Goal: Task Accomplishment & Management: Manage account settings

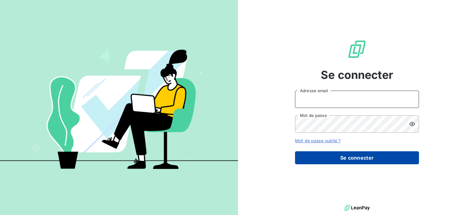
type input "[EMAIL_ADDRESS][DOMAIN_NAME]"
click at [362, 160] on button "Se connecter" at bounding box center [357, 158] width 124 height 13
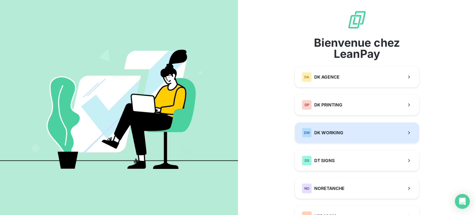
click at [341, 136] on button "DW DK WORKING" at bounding box center [357, 133] width 124 height 20
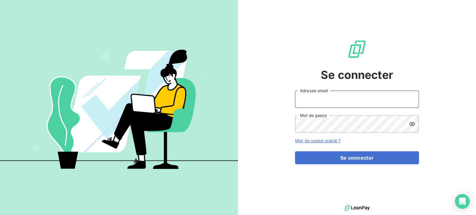
type input "hanane.khelfaoui@dkgroup.fr"
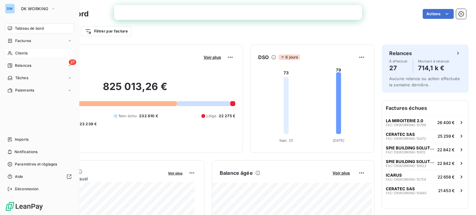
click at [22, 53] on span "Clients" at bounding box center [21, 54] width 12 height 6
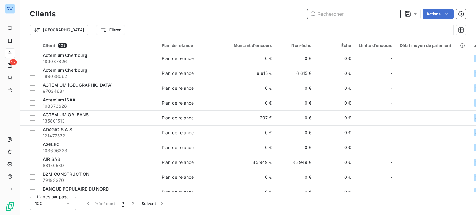
click at [334, 13] on input "text" at bounding box center [353, 14] width 93 height 10
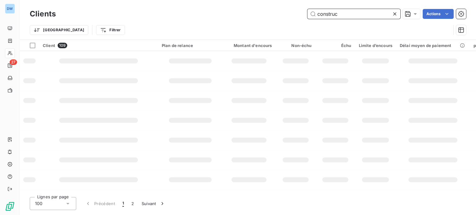
type input "construc"
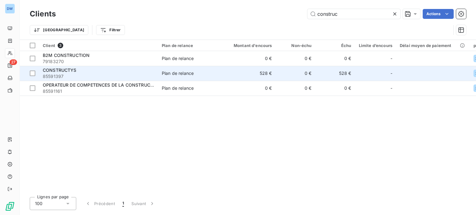
click at [94, 73] on span "85591397" at bounding box center [99, 76] width 112 height 6
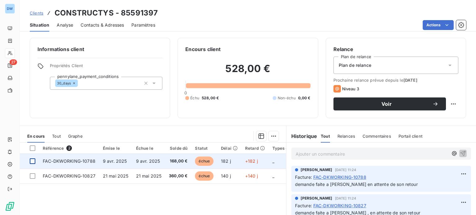
click at [33, 161] on div at bounding box center [33, 162] width 6 height 6
click at [34, 161] on icon at bounding box center [33, 162] width 4 height 4
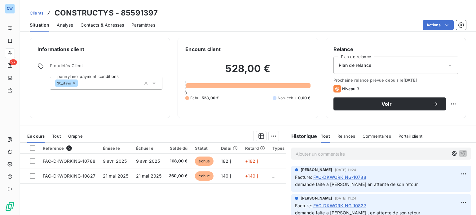
click at [67, 26] on span "Analyse" at bounding box center [65, 25] width 16 height 6
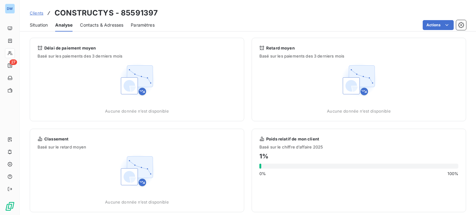
click at [42, 28] on span "Situation" at bounding box center [39, 25] width 18 height 6
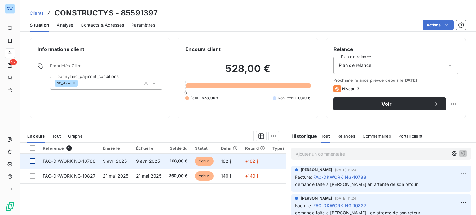
click at [33, 161] on div at bounding box center [33, 162] width 6 height 6
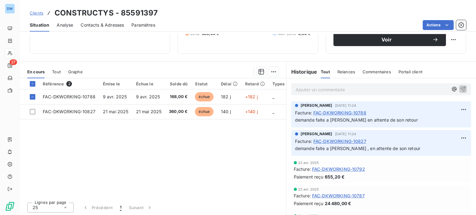
scroll to position [65, 0]
click at [31, 82] on icon at bounding box center [33, 83] width 4 height 4
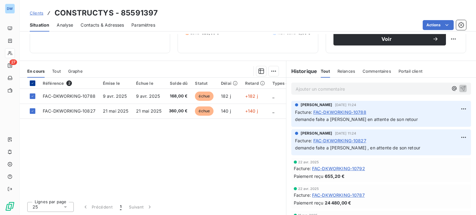
click at [31, 83] on icon at bounding box center [33, 83] width 4 height 4
click at [349, 70] on span "Relances" at bounding box center [346, 71] width 18 height 5
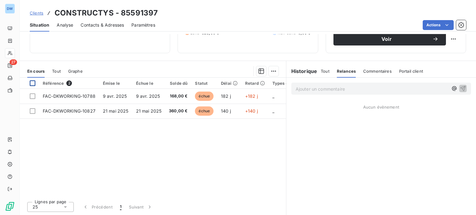
click at [374, 69] on span "Commentaires" at bounding box center [377, 71] width 29 height 5
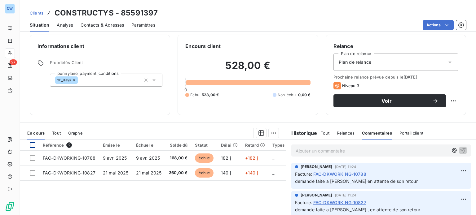
scroll to position [0, 0]
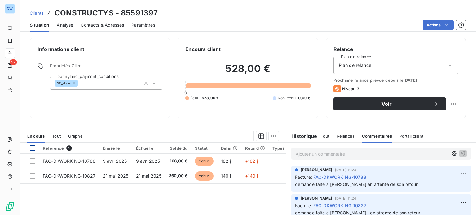
click at [40, 13] on span "Clients" at bounding box center [37, 13] width 14 height 5
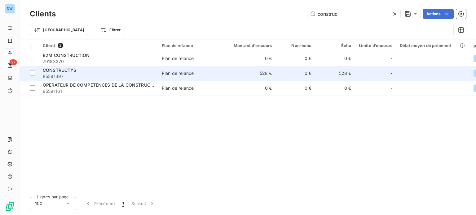
click at [74, 71] on span "CONSTRUCTYS" at bounding box center [60, 70] width 34 height 5
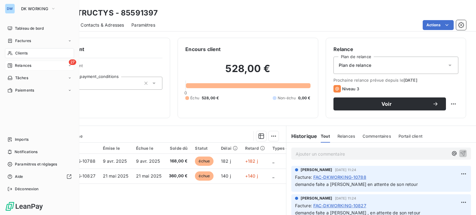
click at [20, 66] on span "Relances" at bounding box center [23, 66] width 16 height 6
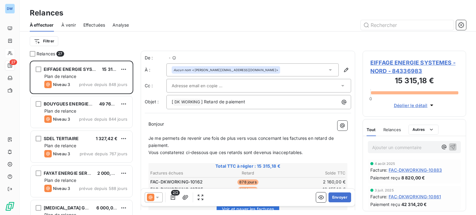
scroll to position [150, 99]
click at [393, 23] on input "text" at bounding box center [407, 25] width 93 height 10
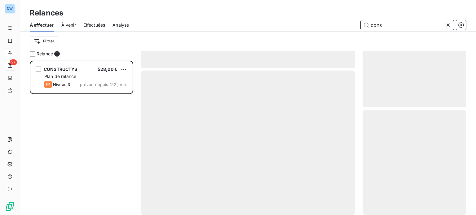
scroll to position [150, 99]
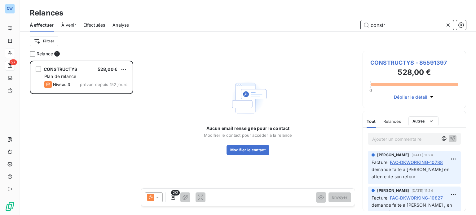
type input "constr"
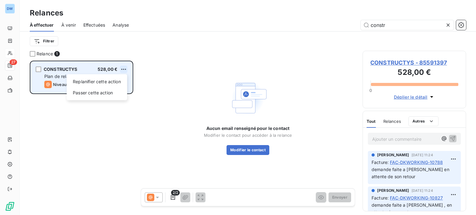
click at [124, 71] on html "DW 27 Relances À effectuer À venir Effectuées Analyse constr Filtrer Relance 1 …" at bounding box center [238, 107] width 476 height 215
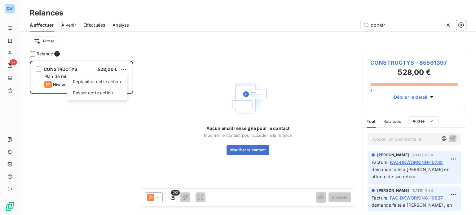
click at [124, 71] on html "DW 27 Relances À effectuer À venir Effectuées Analyse constr Filtrer Relance 1 …" at bounding box center [238, 107] width 476 height 215
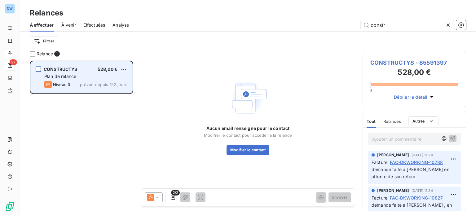
click at [40, 67] on div "grid" at bounding box center [39, 70] width 6 height 6
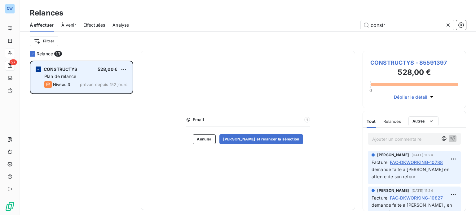
click at [40, 67] on div "grid" at bounding box center [39, 70] width 6 height 6
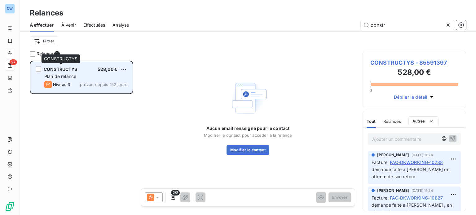
click at [56, 68] on span "CONSTRUCTYS" at bounding box center [61, 69] width 34 height 5
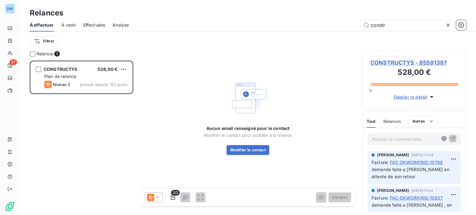
click at [379, 59] on span "CONSTRUCTYS - 85591397" at bounding box center [414, 63] width 88 height 8
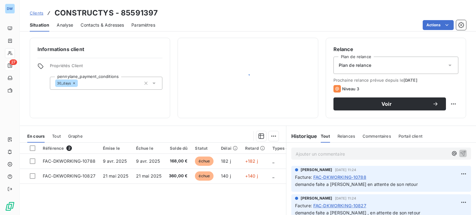
click at [381, 63] on div "Plan de relance" at bounding box center [395, 65] width 125 height 17
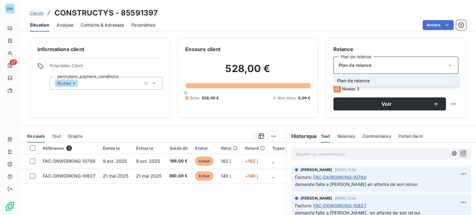
click at [408, 42] on div "Relance Plan de relance Plan de relance Plan de relance Prochaine relance prévu…" at bounding box center [396, 78] width 140 height 81
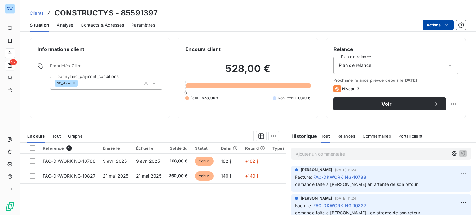
click at [442, 24] on html "DW 27 Clients CONSTRUCTYS - 85591397 Situation Analyse Contacts & Adresses Para…" at bounding box center [238, 107] width 476 height 215
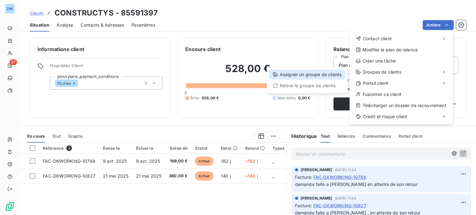
click at [330, 75] on div "Assigner un groupe de clients" at bounding box center [307, 75] width 76 height 10
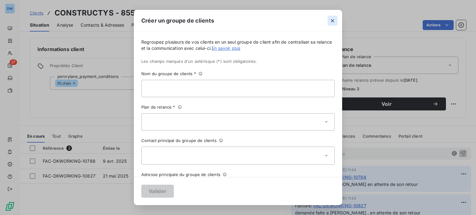
click at [331, 19] on icon "button" at bounding box center [332, 20] width 3 height 3
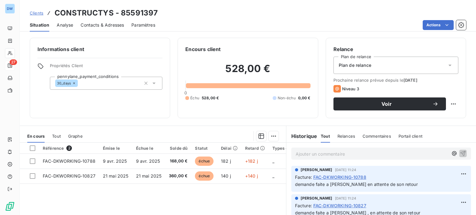
click at [61, 27] on span "Analyse" at bounding box center [65, 25] width 16 height 6
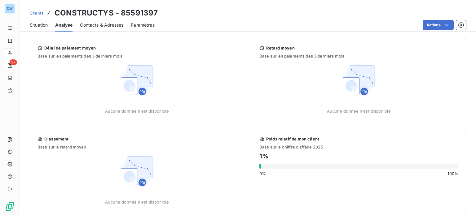
drag, startPoint x: 44, startPoint y: 26, endPoint x: 47, endPoint y: 26, distance: 3.4
click at [44, 26] on span "Situation" at bounding box center [39, 25] width 18 height 6
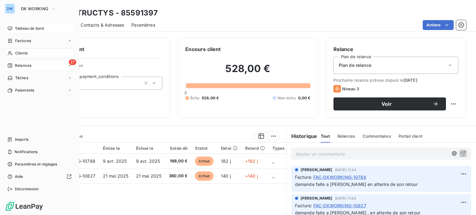
click at [24, 31] on span "Tableau de bord" at bounding box center [29, 29] width 29 height 6
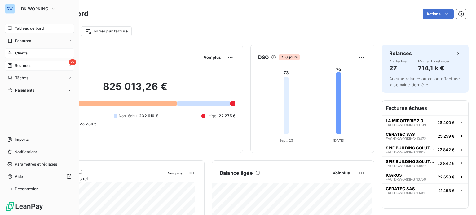
click at [28, 53] on div "Clients" at bounding box center [39, 53] width 69 height 10
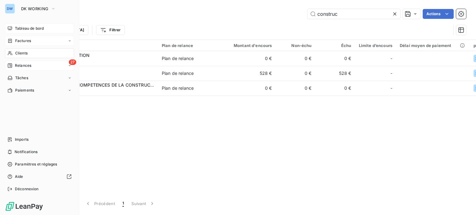
click at [18, 38] on span "Factures" at bounding box center [23, 41] width 16 height 6
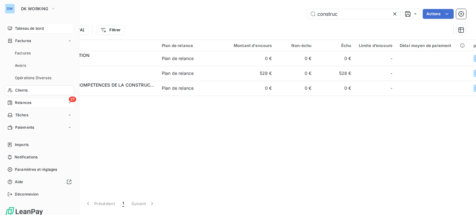
click at [28, 24] on div "Tableau de bord" at bounding box center [39, 29] width 69 height 10
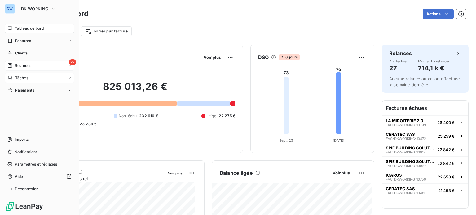
click at [21, 78] on span "Tâches" at bounding box center [21, 78] width 13 height 6
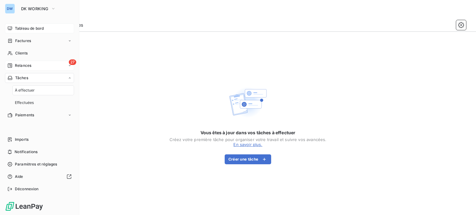
click at [29, 28] on span "Tableau de bord" at bounding box center [29, 29] width 29 height 6
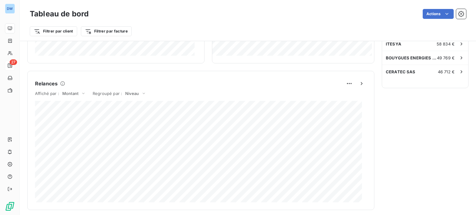
scroll to position [233, 0]
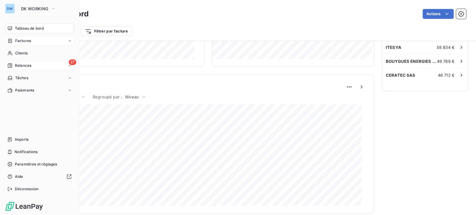
click at [26, 39] on span "Factures" at bounding box center [23, 41] width 16 height 6
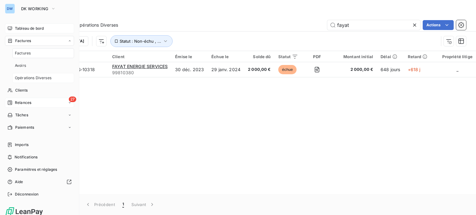
click at [20, 77] on span "Opérations Diverses" at bounding box center [33, 78] width 37 height 6
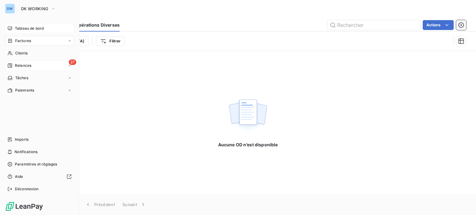
click at [29, 40] on span "Factures" at bounding box center [23, 41] width 16 height 6
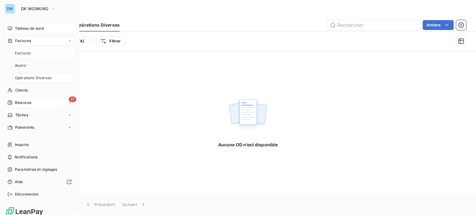
click at [30, 57] on div "Factures" at bounding box center [43, 53] width 62 height 10
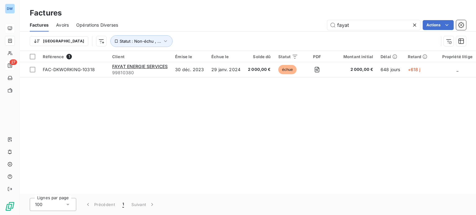
click at [416, 24] on icon at bounding box center [414, 25] width 6 height 6
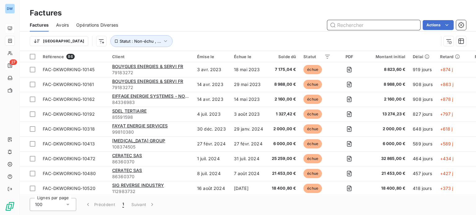
click at [379, 28] on input "text" at bounding box center [373, 25] width 93 height 10
type input "constru"
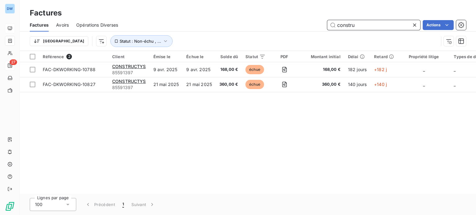
click at [60, 22] on span "Avoirs" at bounding box center [62, 25] width 13 height 6
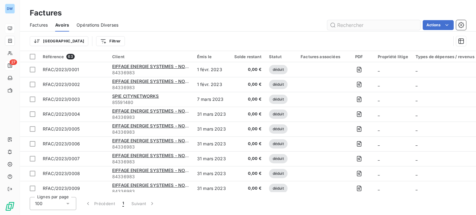
click at [350, 23] on input "text" at bounding box center [373, 25] width 93 height 10
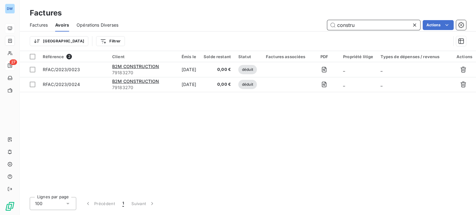
click at [358, 25] on input "constru" at bounding box center [373, 25] width 93 height 10
type input "c"
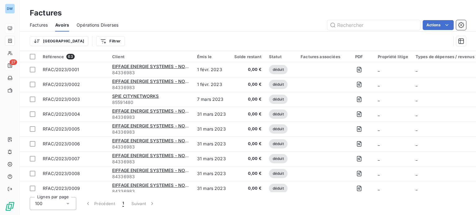
click at [257, 26] on div "Actions" at bounding box center [296, 25] width 340 height 10
click at [369, 28] on input "text" at bounding box center [373, 25] width 93 height 10
type input "constru"
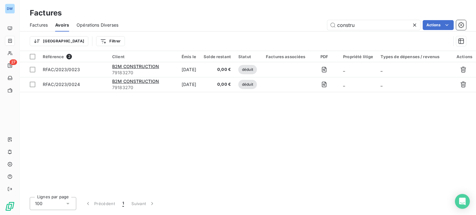
click at [415, 24] on icon at bounding box center [414, 25] width 3 height 3
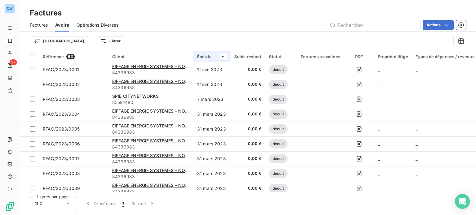
click at [211, 52] on th "Émis le" at bounding box center [211, 56] width 37 height 11
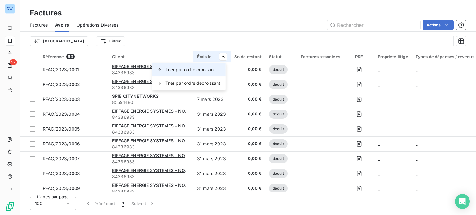
click at [211, 70] on span "Trier par ordre croissant" at bounding box center [190, 70] width 50 height 6
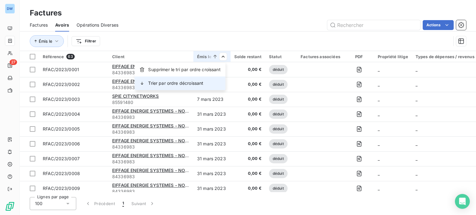
click at [211, 81] on div "Trier par ordre décroissant" at bounding box center [179, 84] width 91 height 14
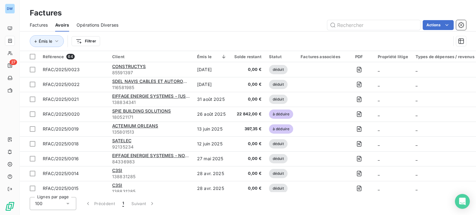
click at [43, 24] on span "Factures" at bounding box center [39, 25] width 18 height 6
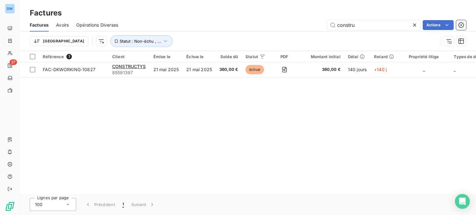
click at [411, 24] on icon at bounding box center [414, 25] width 6 height 6
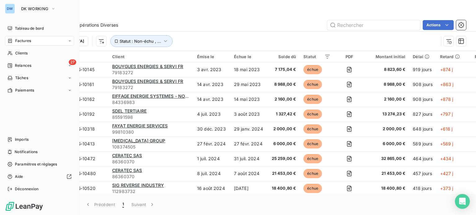
click at [30, 38] on span "Factures" at bounding box center [23, 41] width 16 height 6
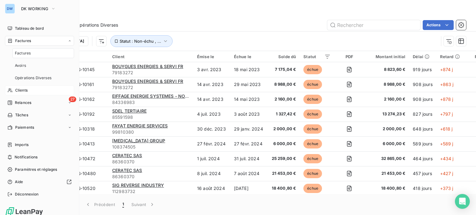
click at [20, 91] on span "Clients" at bounding box center [21, 91] width 12 height 6
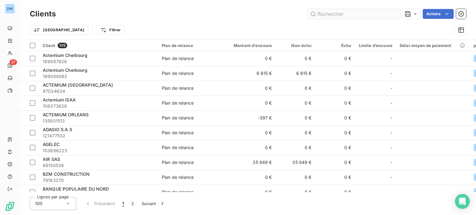
click at [321, 15] on input "text" at bounding box center [353, 14] width 93 height 10
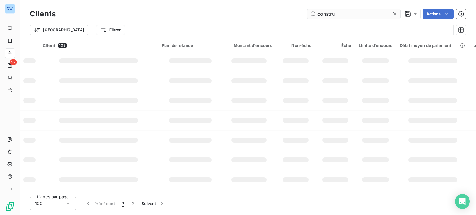
type input "constru"
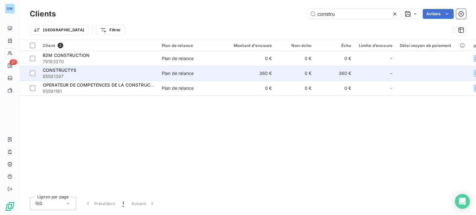
click at [132, 74] on span "85591397" at bounding box center [99, 76] width 112 height 6
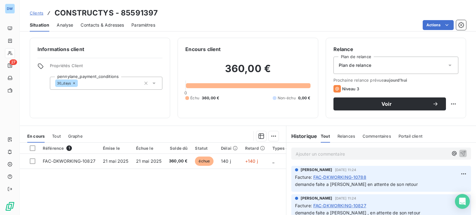
scroll to position [65, 0]
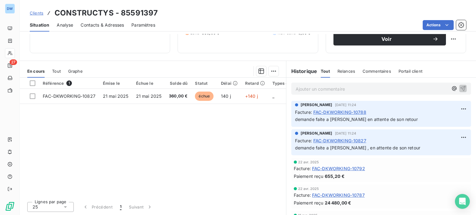
click at [413, 89] on p "Ajouter un commentaire ﻿" at bounding box center [372, 89] width 152 height 8
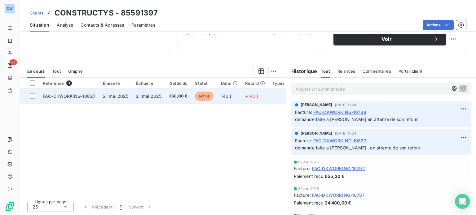
click at [76, 93] on td "FAC-DKWORKING-10827" at bounding box center [69, 96] width 60 height 15
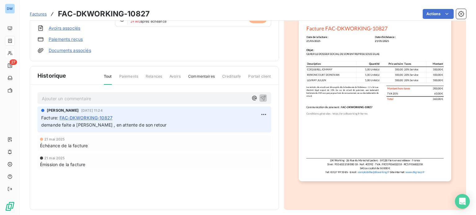
scroll to position [91, 0]
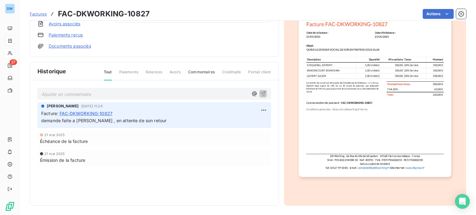
click at [98, 95] on p "Ajouter un commentaire ﻿" at bounding box center [145, 94] width 206 height 8
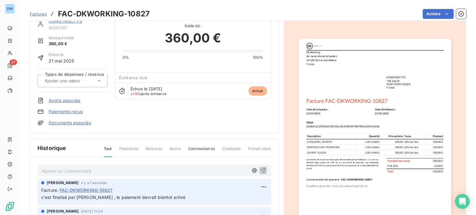
scroll to position [0, 0]
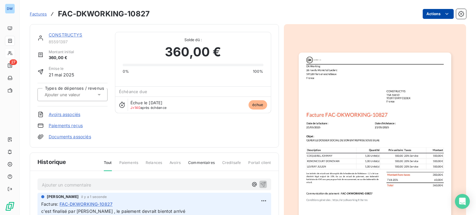
click at [429, 17] on html "DW 27 Factures FAC-DKWORKING-10827 Actions CONSTRUCTYS 85591397 Montant initial…" at bounding box center [238, 107] width 476 height 215
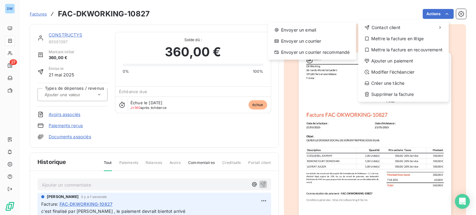
click at [121, 132] on html "DW 27 Factures FAC-DKWORKING-10827 Actions Contact client Envoyer un email Envo…" at bounding box center [238, 107] width 476 height 215
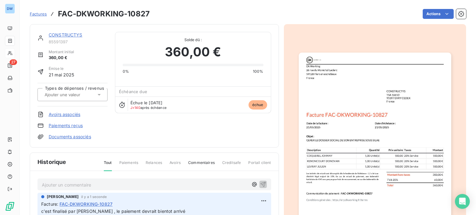
click at [100, 92] on icon at bounding box center [99, 95] width 6 height 6
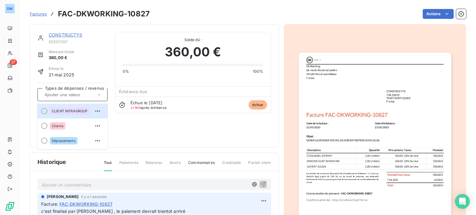
click at [99, 94] on icon at bounding box center [99, 95] width 6 height 6
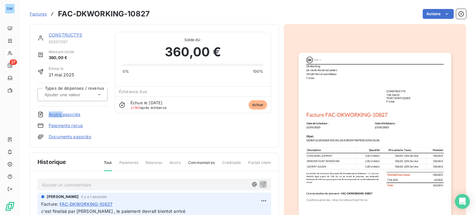
click at [99, 94] on icon at bounding box center [99, 95] width 3 height 2
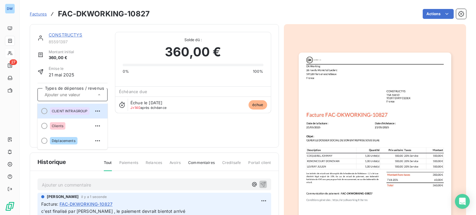
click at [99, 94] on icon at bounding box center [99, 94] width 2 height 1
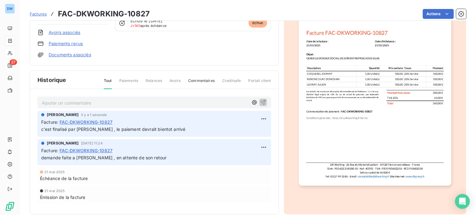
scroll to position [91, 0]
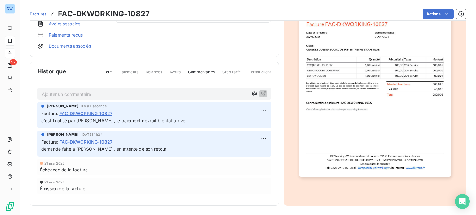
click at [125, 72] on span "Paiements" at bounding box center [128, 74] width 19 height 11
click at [201, 74] on span "Commentaires" at bounding box center [201, 74] width 27 height 11
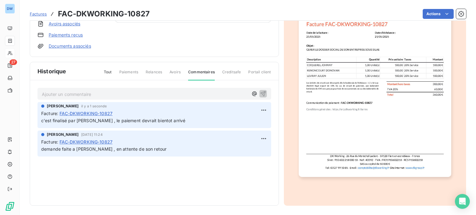
click at [105, 72] on span "Tout" at bounding box center [108, 74] width 8 height 11
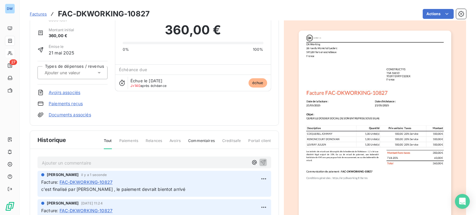
scroll to position [0, 0]
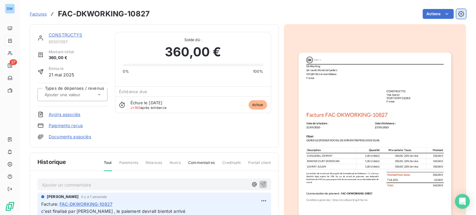
click at [459, 11] on icon "button" at bounding box center [461, 14] width 6 height 6
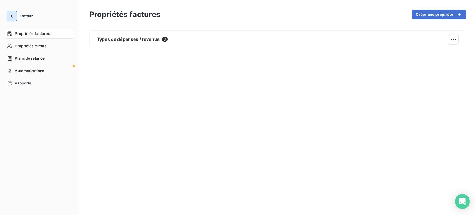
drag, startPoint x: 19, startPoint y: 17, endPoint x: 16, endPoint y: 15, distance: 3.2
click at [19, 16] on button "Retour" at bounding box center [21, 16] width 33 height 10
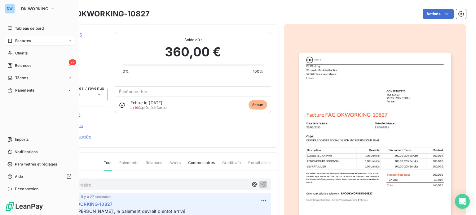
click at [14, 15] on div "DW DK WORKING Tableau de bord Factures Clients 27 Relances Tâches Paiements Imp…" at bounding box center [39, 107] width 79 height 215
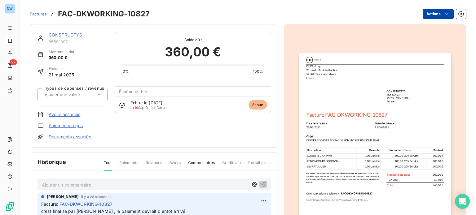
click at [431, 15] on html "DW 27 Factures FAC-DKWORKING-10827 Actions CONSTRUCTYS 85591397 Montant initial…" at bounding box center [238, 107] width 476 height 215
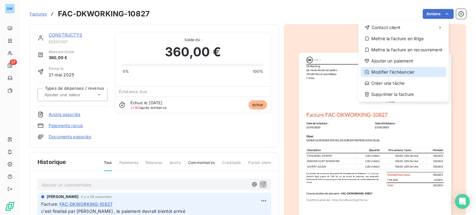
click at [392, 74] on div "Modifier l’échéancier" at bounding box center [404, 72] width 86 height 10
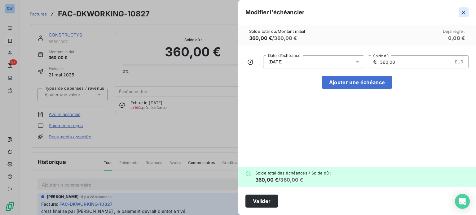
click at [462, 13] on icon "button" at bounding box center [463, 12] width 6 height 6
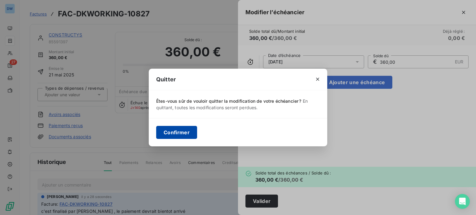
click at [173, 135] on button "Confirmer" at bounding box center [176, 132] width 41 height 13
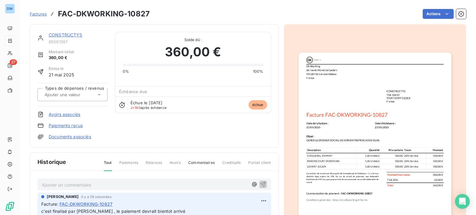
click at [64, 34] on link "CONSTRUCTYS" at bounding box center [66, 34] width 34 height 5
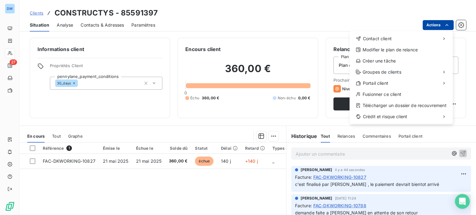
click at [432, 26] on html "DW 27 Clients CONSTRUCTYS - 85591397 Situation Analyse Contacts & Adresses Para…" at bounding box center [238, 107] width 476 height 215
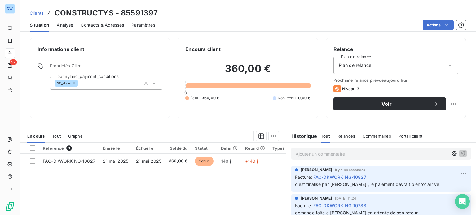
drag, startPoint x: 139, startPoint y: 191, endPoint x: 143, endPoint y: 187, distance: 5.0
click at [140, 191] on html "DW 27 Clients CONSTRUCTYS - 85591397 Situation Analyse Contacts & Adresses Para…" at bounding box center [238, 107] width 476 height 215
click at [68, 27] on span "Analyse" at bounding box center [65, 25] width 16 height 6
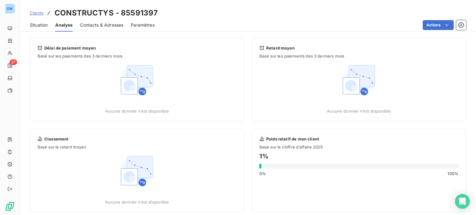
click at [104, 29] on div "Contacts & Adresses" at bounding box center [101, 25] width 43 height 13
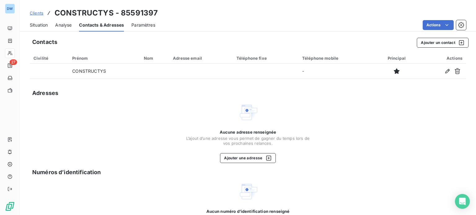
click at [143, 27] on span "Paramètres" at bounding box center [143, 25] width 24 height 6
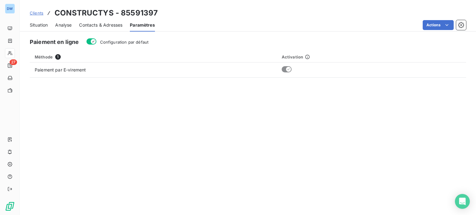
click at [42, 24] on span "Situation" at bounding box center [39, 25] width 18 height 6
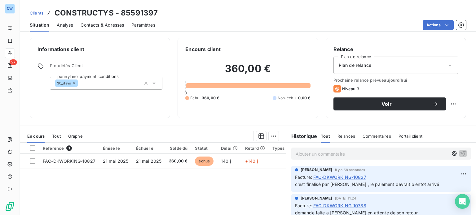
click at [34, 13] on span "Clients" at bounding box center [37, 13] width 14 height 5
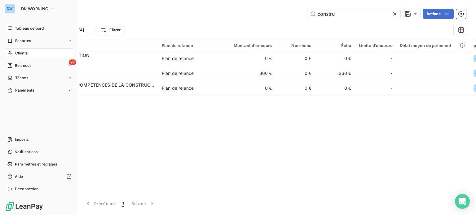
click at [29, 52] on div "Clients" at bounding box center [39, 53] width 69 height 10
click at [24, 51] on span "Clients" at bounding box center [21, 54] width 12 height 6
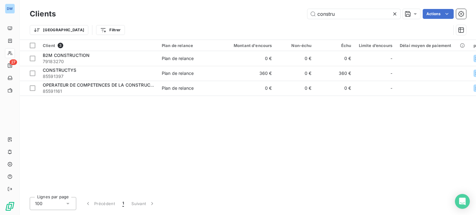
click at [395, 13] on icon at bounding box center [394, 13] width 3 height 3
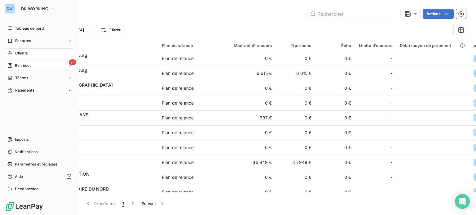
click at [21, 66] on span "Relances" at bounding box center [23, 66] width 16 height 6
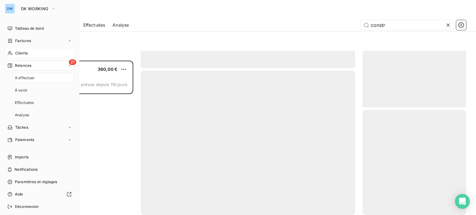
click at [25, 66] on span "Relances" at bounding box center [23, 66] width 16 height 6
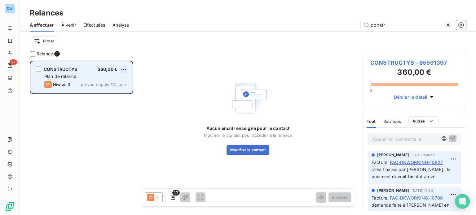
click at [124, 72] on html "DW 27 Relances À effectuer À venir Effectuées Analyse constr Filtrer Relance 1 …" at bounding box center [238, 107] width 476 height 215
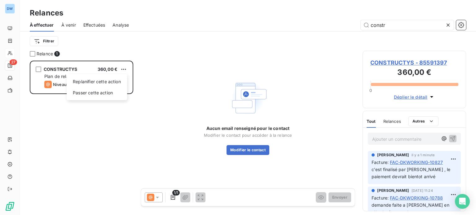
click at [114, 122] on html "DW 27 Relances À effectuer À venir Effectuées Analyse constr Filtrer Relance 1 …" at bounding box center [238, 107] width 476 height 215
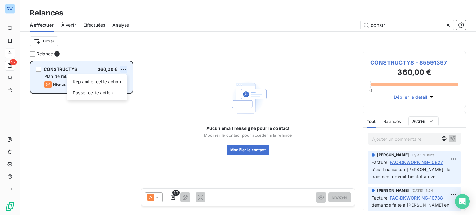
click at [123, 69] on html "DW 27 Relances À effectuer À venir Effectuées Analyse constr Filtrer Relance 1 …" at bounding box center [238, 107] width 476 height 215
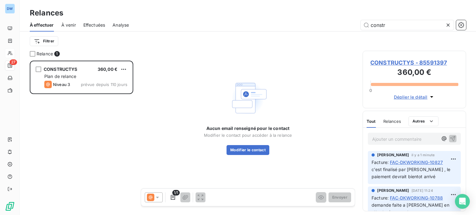
click at [37, 68] on html "DW 27 Relances À effectuer À venir Effectuées Analyse constr Filtrer Relance 1 …" at bounding box center [238, 107] width 476 height 215
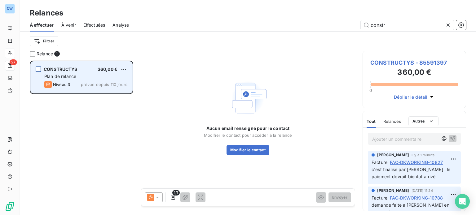
click at [37, 68] on div "grid" at bounding box center [39, 70] width 6 height 6
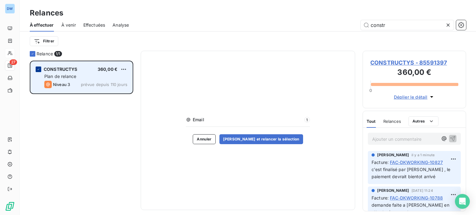
click at [38, 69] on icon "grid" at bounding box center [39, 70] width 4 height 4
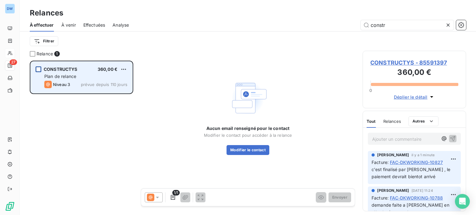
click at [420, 96] on span "Déplier le détail" at bounding box center [411, 97] width 34 height 7
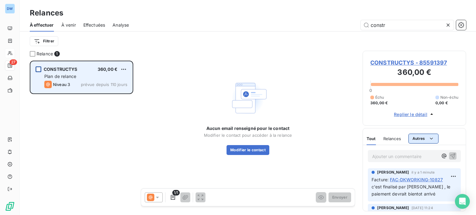
click at [426, 134] on html "DW 27 Relances À effectuer À venir Effectuées Analyse constr Filtrer Relance 1 …" at bounding box center [238, 107] width 476 height 215
click at [425, 136] on html "DW 27 Relances À effectuer À venir Effectuées Analyse constr Filtrer Relance 1 …" at bounding box center [238, 107] width 476 height 215
click at [459, 25] on icon "button" at bounding box center [461, 25] width 6 height 6
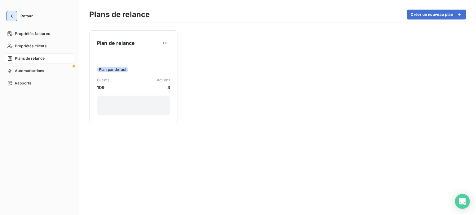
click at [15, 15] on button "button" at bounding box center [12, 16] width 10 height 10
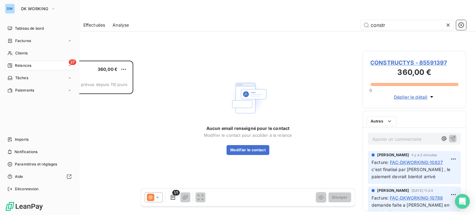
scroll to position [150, 99]
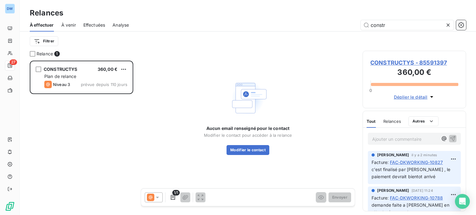
click at [120, 68] on html "DW 27 Relances À effectuer À venir Effectuées Analyse constr Filtrer Relance 1 …" at bounding box center [238, 107] width 476 height 215
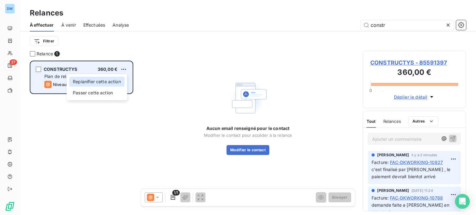
click at [109, 81] on div "Replanifier cette action" at bounding box center [96, 82] width 55 height 10
select select "9"
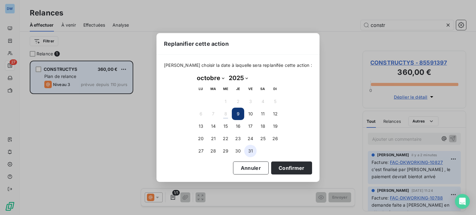
click at [252, 148] on button "31" at bounding box center [250, 151] width 12 height 12
click at [274, 169] on button "Confirmer" at bounding box center [291, 168] width 41 height 13
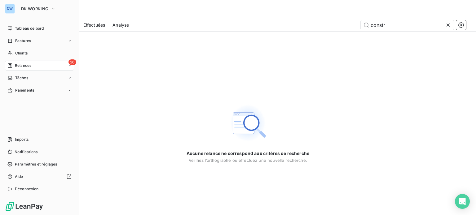
click at [25, 66] on span "Relances" at bounding box center [23, 66] width 16 height 6
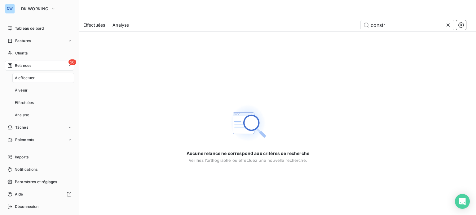
click at [31, 76] on span "À effectuer" at bounding box center [25, 78] width 20 height 6
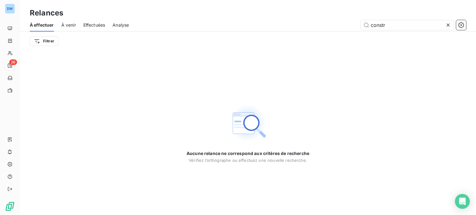
click at [449, 24] on icon at bounding box center [448, 25] width 6 height 6
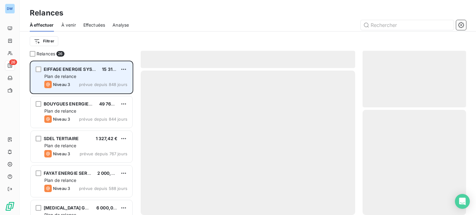
scroll to position [150, 99]
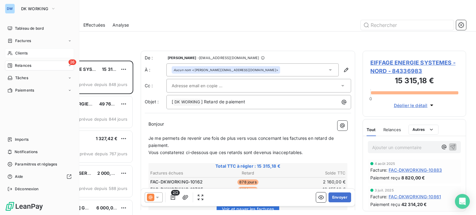
click at [17, 53] on span "Clients" at bounding box center [21, 54] width 12 height 6
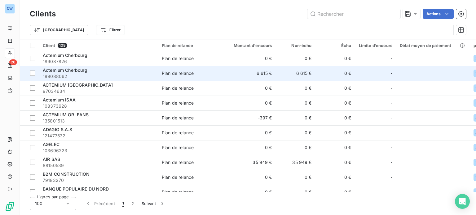
click at [106, 66] on td "Actemium Cherbourg 189088062" at bounding box center [98, 73] width 119 height 15
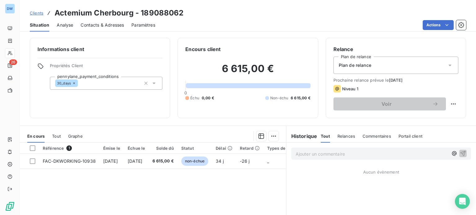
click at [35, 13] on span "Clients" at bounding box center [37, 13] width 14 height 5
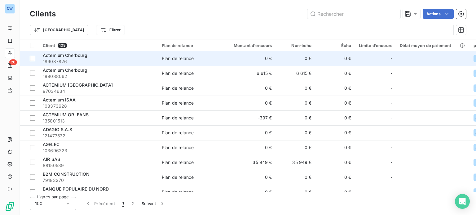
click at [108, 59] on span "189087826" at bounding box center [99, 62] width 112 height 6
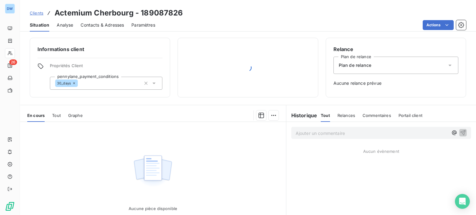
click at [41, 12] on span "Clients" at bounding box center [37, 13] width 14 height 5
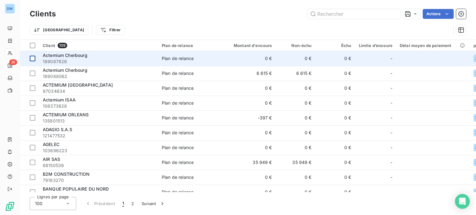
click at [34, 59] on div at bounding box center [33, 59] width 6 height 6
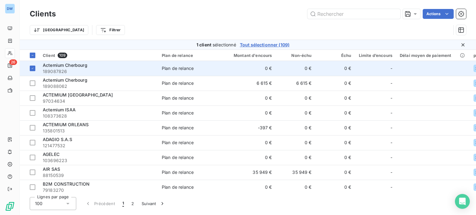
click at [145, 72] on span "189087826" at bounding box center [99, 71] width 112 height 6
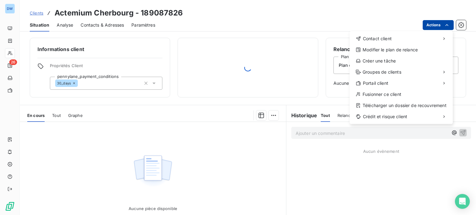
click at [444, 24] on html "DW 26 Clients Actemium Cherbourg - 189087826 Situation Analyse Contacts & Adres…" at bounding box center [238, 107] width 476 height 215
click at [461, 24] on html "DW 26 Clients Actemium Cherbourg - 189087826 Situation Analyse Contacts & Adres…" at bounding box center [238, 107] width 476 height 215
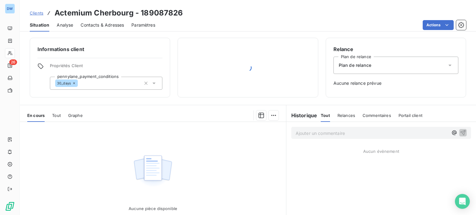
click at [36, 15] on span "Clients" at bounding box center [37, 13] width 14 height 5
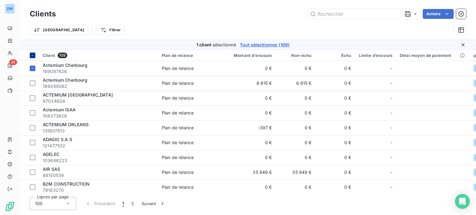
click at [35, 55] on div at bounding box center [33, 56] width 6 height 6
click at [33, 54] on icon at bounding box center [33, 56] width 4 height 4
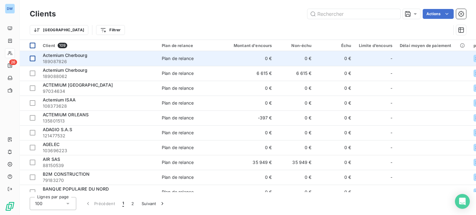
click at [32, 59] on div at bounding box center [33, 59] width 6 height 6
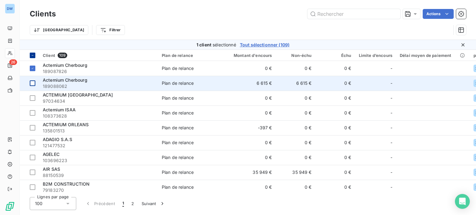
click at [32, 82] on div at bounding box center [33, 84] width 6 height 6
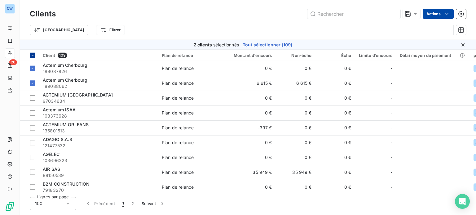
click at [430, 14] on html "DW 26 Clients Actions Trier Filtrer 2 clients sélectionnés Tout sélectionner (1…" at bounding box center [238, 107] width 476 height 215
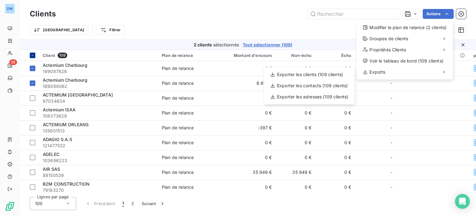
click at [29, 55] on html "DW 26 Clients Actions Modifier le plan de relance (2 clients) Groupes de client…" at bounding box center [238, 107] width 476 height 215
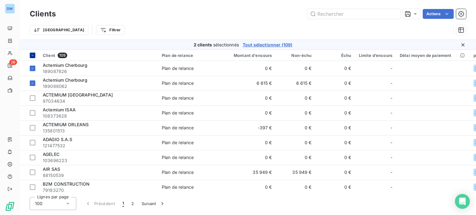
click at [33, 55] on icon at bounding box center [33, 56] width 4 height 4
click at [33, 53] on div at bounding box center [33, 56] width 6 height 6
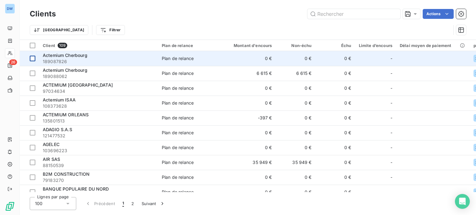
click at [33, 61] on div at bounding box center [33, 59] width 6 height 6
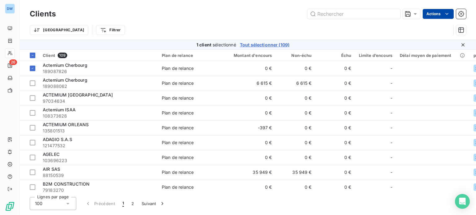
click at [434, 13] on html "DW 26 Clients Actions Trier Filtrer 1 client sélectionné Tout sélectionner (109…" at bounding box center [238, 107] width 476 height 215
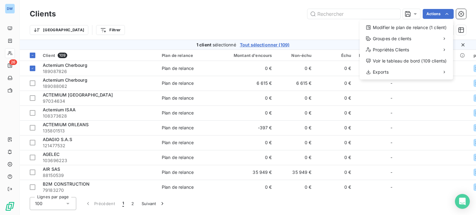
click at [32, 57] on html "DW 26 Clients Actions Modifier le plan de relance (1 client) Groupes de clients…" at bounding box center [238, 107] width 476 height 215
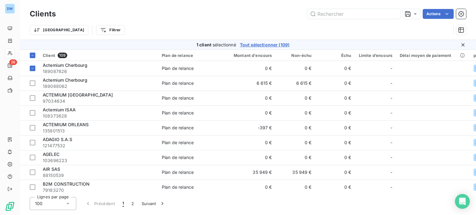
click at [32, 55] on icon at bounding box center [33, 56] width 4 height 4
click at [31, 57] on icon at bounding box center [33, 56] width 4 height 4
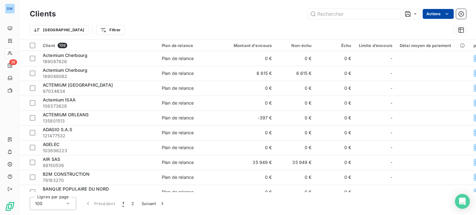
click at [434, 16] on html "DW 26 Clients Actions Trier Filtrer Client 109 Plan de relance Montant d'encour…" at bounding box center [238, 107] width 476 height 215
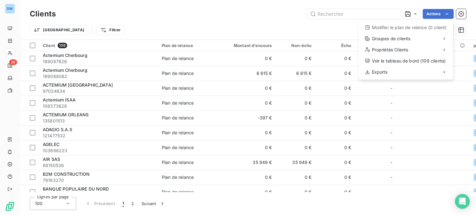
click at [97, 57] on html "DW 26 Clients Actions Modifier le plan de relance (0 client) Groupes de clients…" at bounding box center [238, 107] width 476 height 215
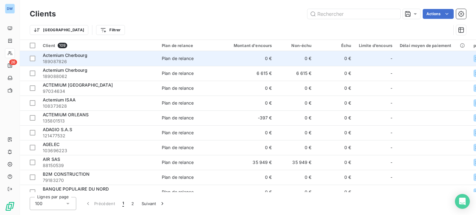
click at [81, 59] on span "189087826" at bounding box center [99, 62] width 112 height 6
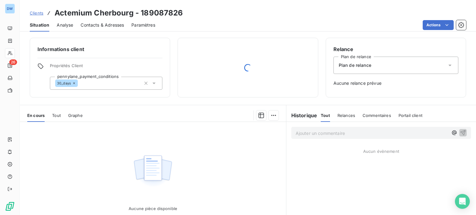
click at [439, 24] on html "DW 26 Clients Actemium Cherbourg - 189087826 Situation Analyse Contacts & Adres…" at bounding box center [238, 107] width 476 height 215
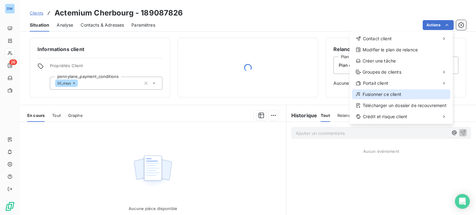
click at [394, 93] on div "Fusionner ce client" at bounding box center [401, 95] width 98 height 10
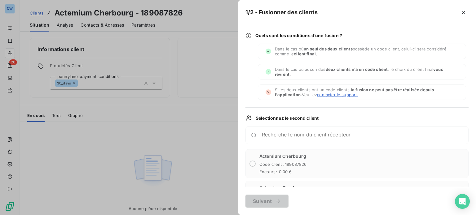
scroll to position [62, 0]
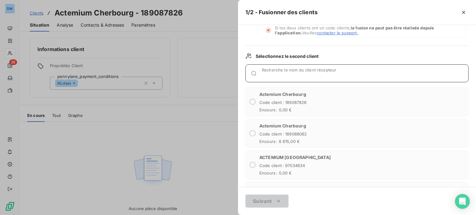
click at [276, 73] on input "Recherche le nom du client récepteur" at bounding box center [365, 76] width 206 height 6
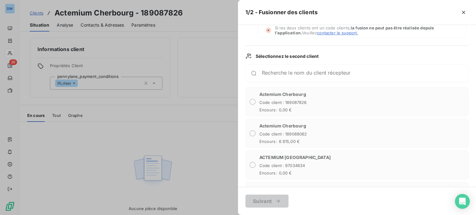
click at [255, 135] on div "Actemium Cherbourg Code client : 189088062 Encours : 6 615,00 €" at bounding box center [356, 133] width 223 height 29
click at [257, 138] on div "Actemium Cherbourg Code client : 189088062 Encours : 6 615,00 €" at bounding box center [356, 133] width 223 height 29
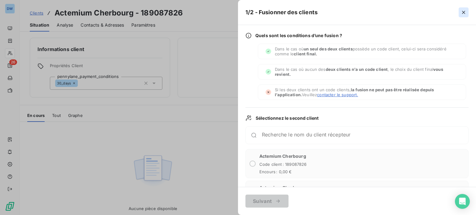
click at [462, 13] on icon "button" at bounding box center [463, 12] width 6 height 6
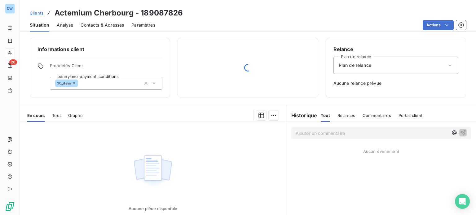
click at [38, 12] on span "Clients" at bounding box center [37, 13] width 14 height 5
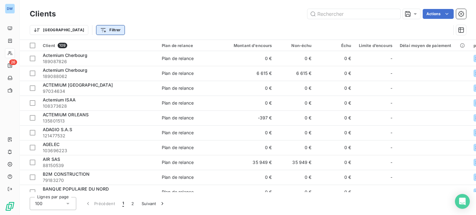
click at [86, 29] on html "DW 26 Clients Actions Trier Filtrer Client 109 Plan de relance Montant d'encour…" at bounding box center [238, 107] width 476 height 215
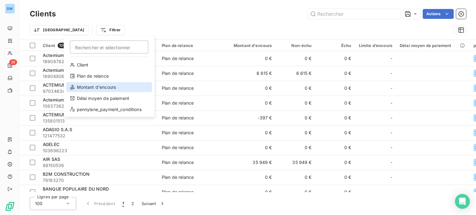
click at [101, 86] on div "Montant d'encours" at bounding box center [109, 87] width 86 height 10
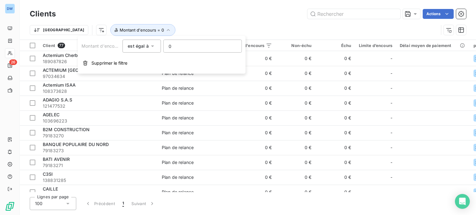
click at [147, 45] on span "est égal à" at bounding box center [138, 45] width 21 height 5
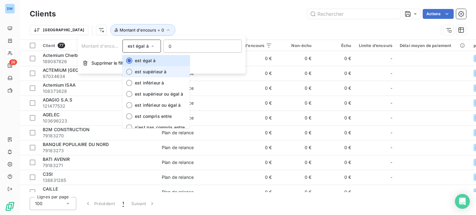
click at [146, 71] on span "est supérieur à" at bounding box center [151, 71] width 32 height 5
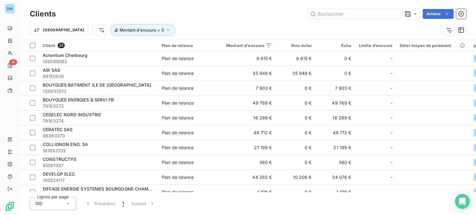
click at [159, 20] on div "Clients Actions" at bounding box center [248, 13] width 436 height 13
click at [33, 44] on div at bounding box center [33, 46] width 6 height 6
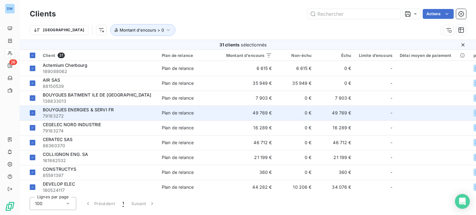
scroll to position [332, 0]
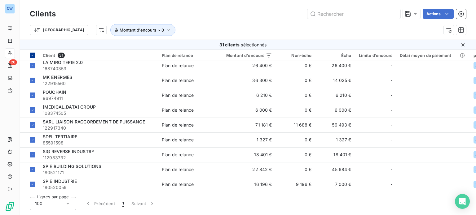
click at [33, 56] on icon at bounding box center [33, 56] width 4 height 4
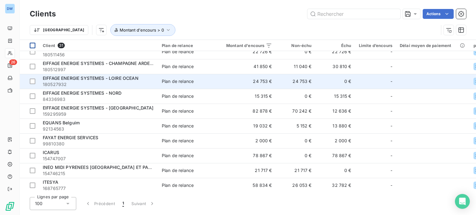
scroll to position [186, 0]
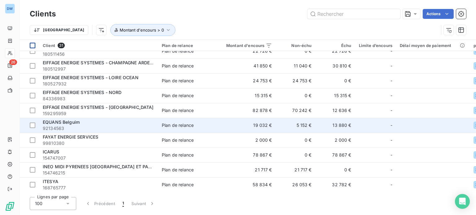
click at [69, 122] on span "EQUANS Belguim" at bounding box center [61, 122] width 37 height 5
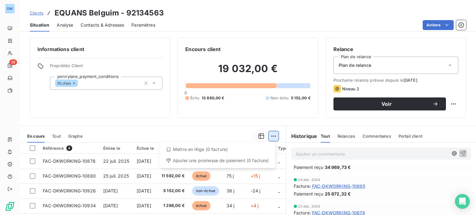
click at [268, 134] on html "DW 26 Clients EQUANS Belguim - 92134563 Situation Analyse Contacts & Adresses P…" at bounding box center [238, 107] width 476 height 215
click at [229, 125] on html "DW 26 Clients EQUANS Belguim - 92134563 Situation Analyse Contacts & Adresses P…" at bounding box center [238, 107] width 476 height 215
click at [38, 12] on span "Clients" at bounding box center [37, 13] width 14 height 5
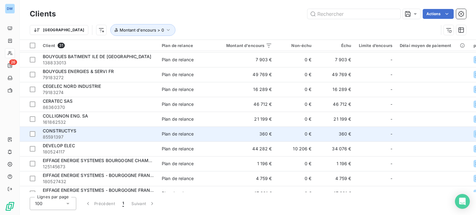
scroll to position [62, 0]
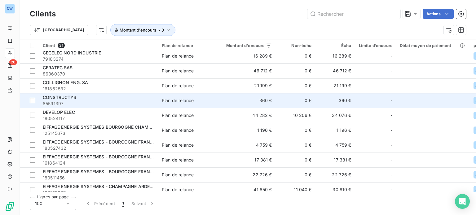
click at [85, 101] on span "85591397" at bounding box center [99, 104] width 112 height 6
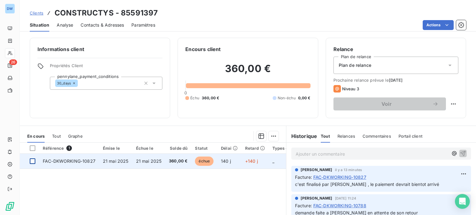
click at [32, 161] on div at bounding box center [33, 162] width 6 height 6
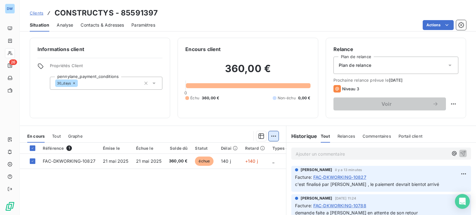
click at [270, 138] on html "DW 26 Clients CONSTRUCTYS - 85591397 Situation Analyse Contacts & Adresses Para…" at bounding box center [238, 107] width 476 height 215
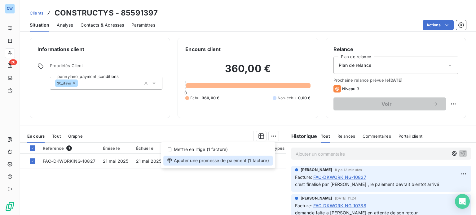
click at [241, 162] on div "Ajouter une promesse de paiement (1 facture)" at bounding box center [217, 161] width 109 height 10
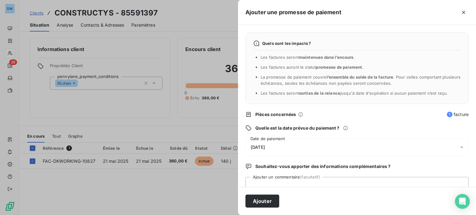
click at [283, 145] on div "[DATE]" at bounding box center [356, 147] width 223 height 17
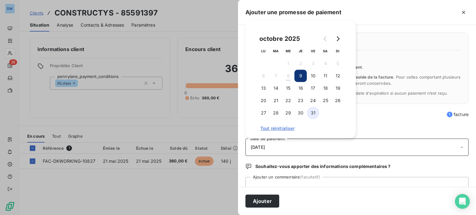
click at [314, 113] on button "31" at bounding box center [313, 113] width 12 height 12
click at [263, 100] on button "20" at bounding box center [263, 100] width 12 height 12
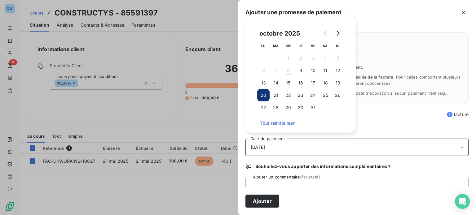
scroll to position [20, 0]
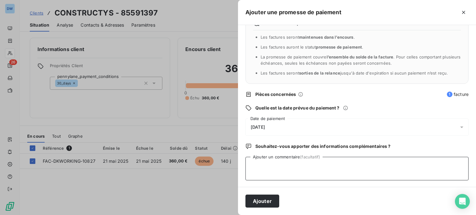
click at [322, 168] on textarea "Ajouter un commentaire (facultatif)" at bounding box center [356, 169] width 223 height 24
type textarea "V"
click at [337, 163] on textarea "voir avec [PERSON_NAME] qui a finalisé le dossier" at bounding box center [356, 169] width 223 height 24
type textarea "voir avec [PERSON_NAME] qui a finalisé le dossier"
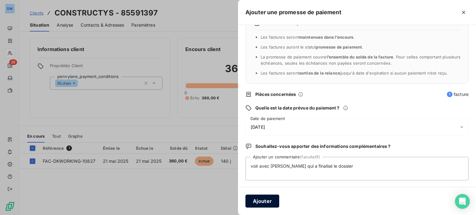
click at [266, 199] on button "Ajouter" at bounding box center [262, 201] width 34 height 13
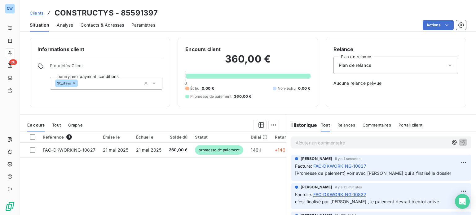
click at [37, 11] on span "Clients" at bounding box center [37, 13] width 14 height 5
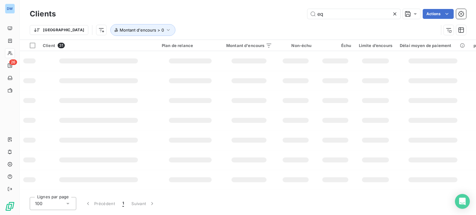
type input "eq"
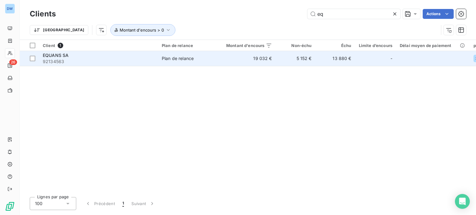
click at [217, 62] on td "Plan de relance" at bounding box center [190, 58] width 64 height 15
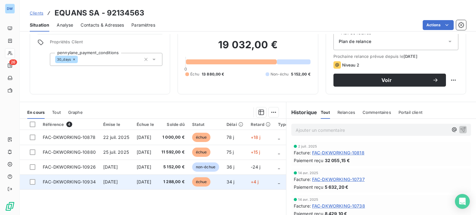
scroll to position [62, 0]
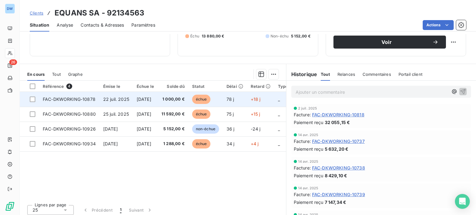
click at [111, 103] on td "22 juil. 2025" at bounding box center [115, 99] width 33 height 15
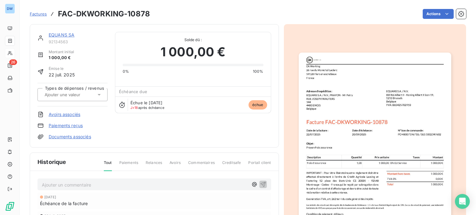
click at [42, 16] on span "Factures" at bounding box center [38, 13] width 17 height 5
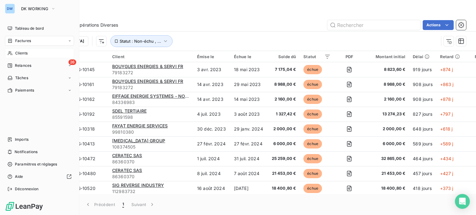
click at [27, 51] on span "Clients" at bounding box center [21, 54] width 12 height 6
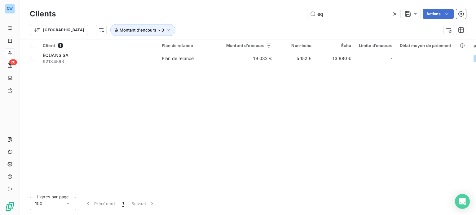
drag, startPoint x: 334, startPoint y: 16, endPoint x: 289, endPoint y: 11, distance: 45.5
click at [293, 17] on div "eq Actions" at bounding box center [264, 14] width 403 height 10
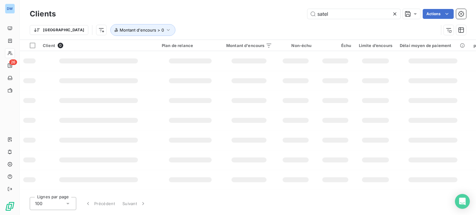
type input "satel"
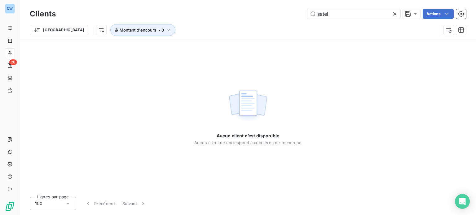
drag, startPoint x: 330, startPoint y: 15, endPoint x: 217, endPoint y: 20, distance: 113.2
click at [217, 20] on div "Clients satel Actions" at bounding box center [248, 13] width 436 height 13
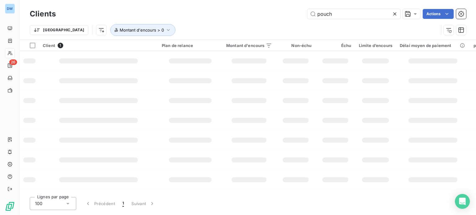
type input "pouch"
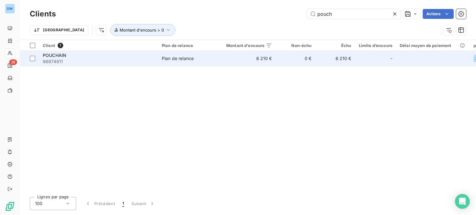
click at [123, 59] on span "96974911" at bounding box center [99, 62] width 112 height 6
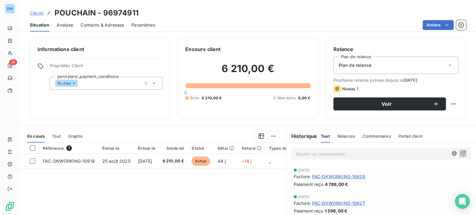
click at [33, 12] on span "Clients" at bounding box center [37, 13] width 14 height 5
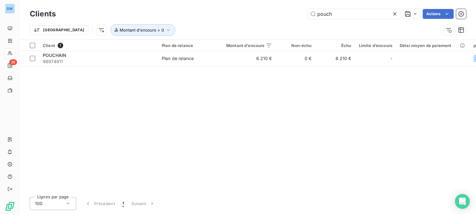
drag, startPoint x: 342, startPoint y: 13, endPoint x: 244, endPoint y: 16, distance: 97.3
click at [244, 16] on div "pouch Actions" at bounding box center [264, 14] width 403 height 10
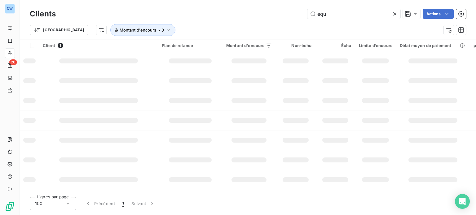
type input "equ"
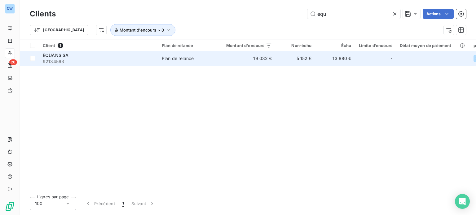
click at [137, 59] on span "92134563" at bounding box center [99, 62] width 112 height 6
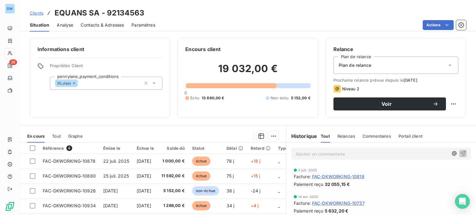
click at [328, 152] on p "Ajouter un commentaire ﻿" at bounding box center [372, 154] width 152 height 8
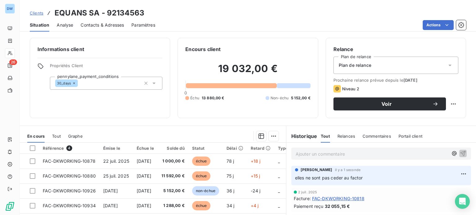
click at [37, 13] on span "Clients" at bounding box center [37, 13] width 14 height 5
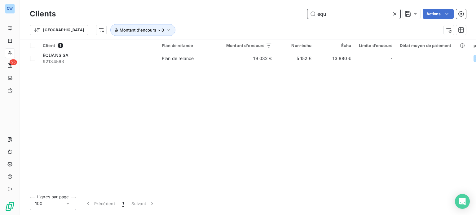
drag, startPoint x: 338, startPoint y: 11, endPoint x: 265, endPoint y: 13, distance: 73.7
click at [277, 18] on div "equ Actions" at bounding box center [264, 14] width 403 height 10
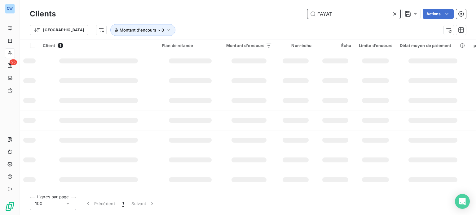
type input "FAYAT"
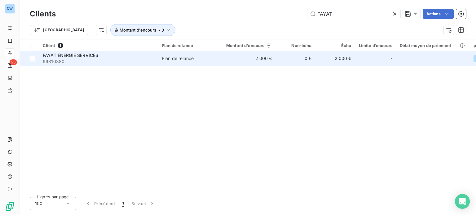
click at [188, 59] on div "Plan de relance" at bounding box center [178, 58] width 32 height 6
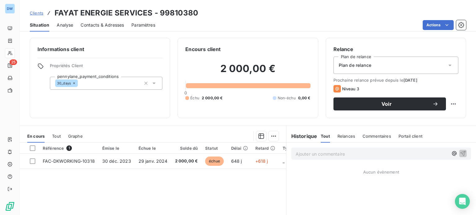
click at [316, 152] on p "Ajouter un commentaire ﻿" at bounding box center [372, 154] width 152 height 8
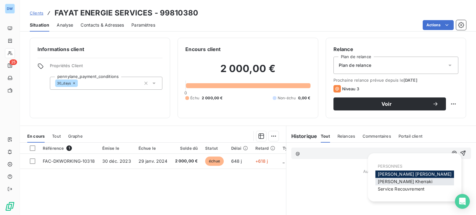
click at [409, 183] on span "[PERSON_NAME]" at bounding box center [405, 181] width 55 height 5
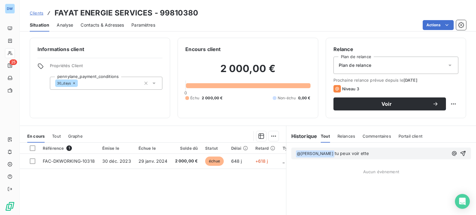
click at [376, 155] on p "﻿ @ [PERSON_NAME] ﻿ tu peux voir ette" at bounding box center [372, 153] width 152 height 7
